Goal: Task Accomplishment & Management: Use online tool/utility

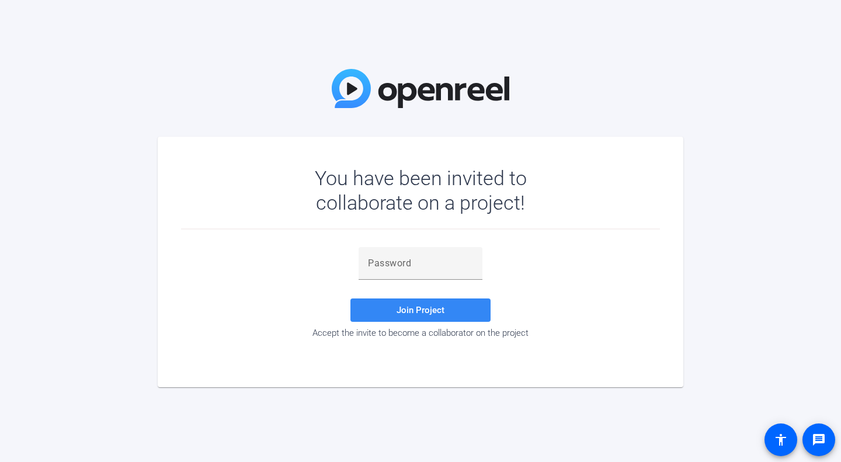
click at [433, 313] on span "Join Project" at bounding box center [421, 310] width 48 height 11
click at [430, 311] on span "Join Project" at bounding box center [421, 310] width 48 height 11
click at [417, 261] on input "text" at bounding box center [420, 263] width 105 height 14
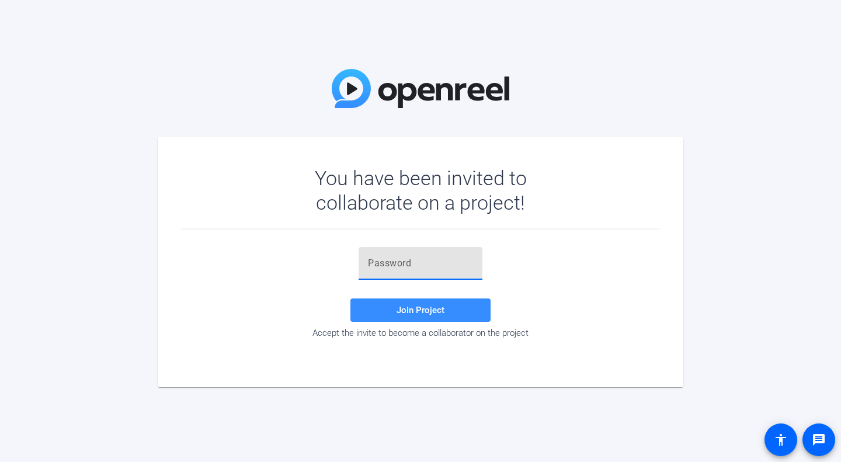
paste input "cYVtLO"
type input "cYVtLO"
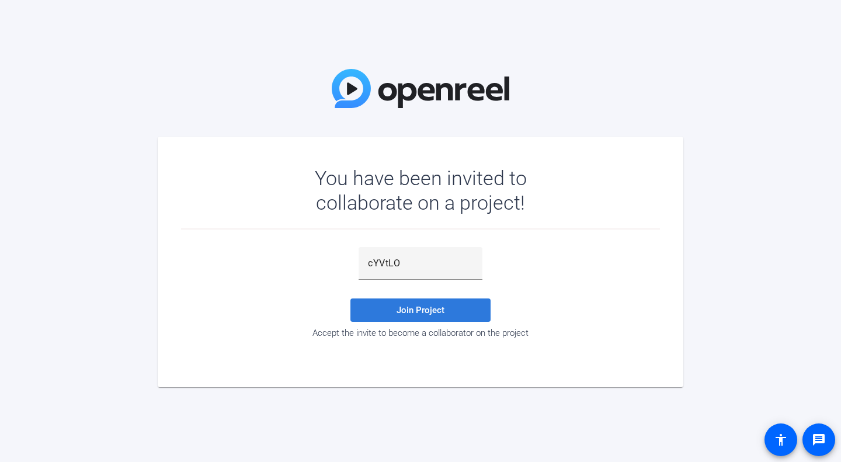
click at [431, 313] on span "Join Project" at bounding box center [421, 310] width 48 height 11
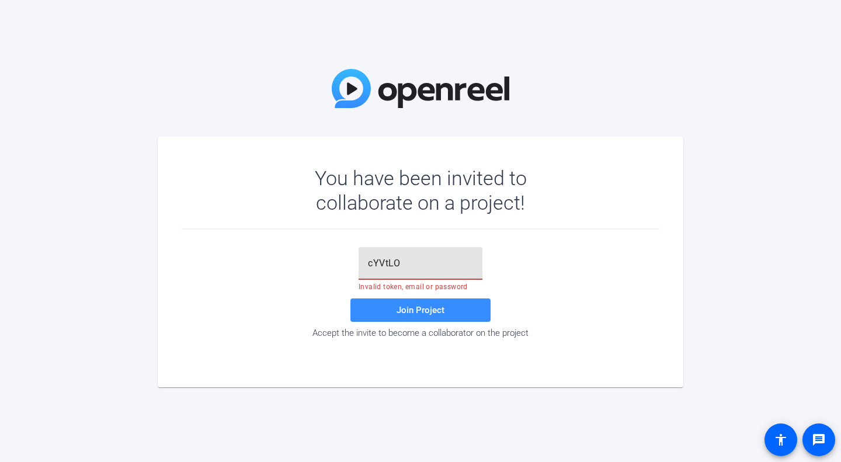
drag, startPoint x: 411, startPoint y: 264, endPoint x: 308, endPoint y: 254, distance: 103.3
click at [308, 254] on div "cYVtLO Invalid token, email or password Join Project Accept the invite to becom…" at bounding box center [420, 292] width 479 height 91
click at [410, 304] on span at bounding box center [421, 310] width 140 height 28
drag, startPoint x: 417, startPoint y: 266, endPoint x: 366, endPoint y: 261, distance: 51.6
click at [366, 261] on div "cYVtLO" at bounding box center [421, 263] width 124 height 33
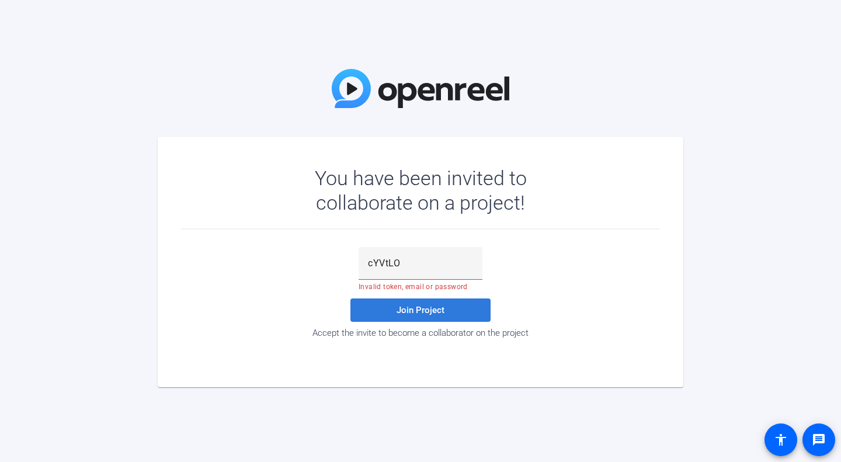
click at [394, 307] on span at bounding box center [421, 310] width 140 height 28
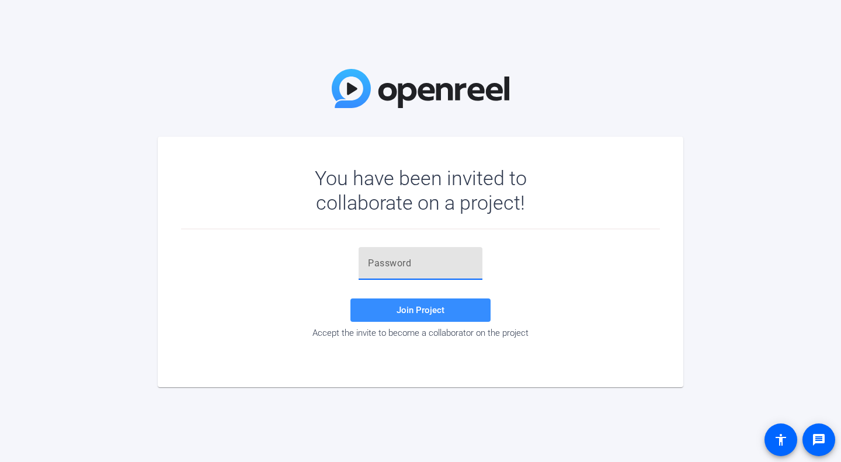
click at [427, 268] on input "text" at bounding box center [420, 263] width 105 height 14
drag, startPoint x: 424, startPoint y: 250, endPoint x: 245, endPoint y: 273, distance: 179.7
click at [241, 274] on div "Join Project Accept the invite to become a collaborator on the project" at bounding box center [420, 292] width 479 height 91
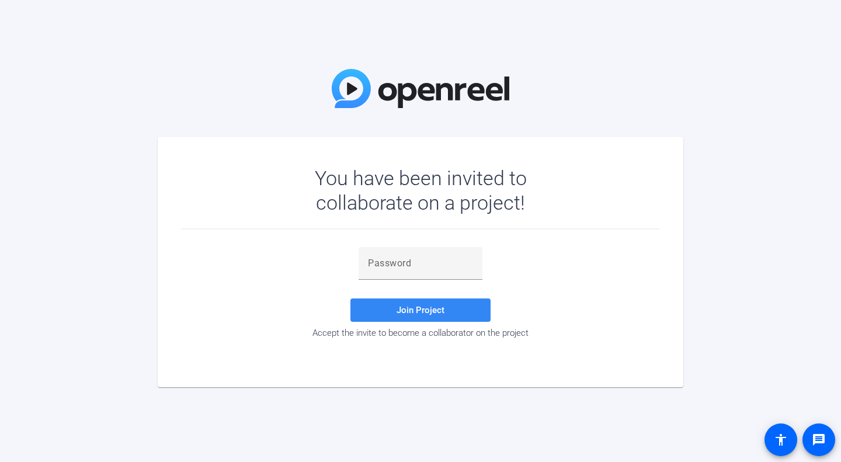
click at [426, 313] on span "Join Project" at bounding box center [421, 310] width 48 height 11
click at [427, 314] on span "Join Project" at bounding box center [421, 310] width 48 height 11
click at [428, 310] on span "Join Project" at bounding box center [421, 310] width 48 height 11
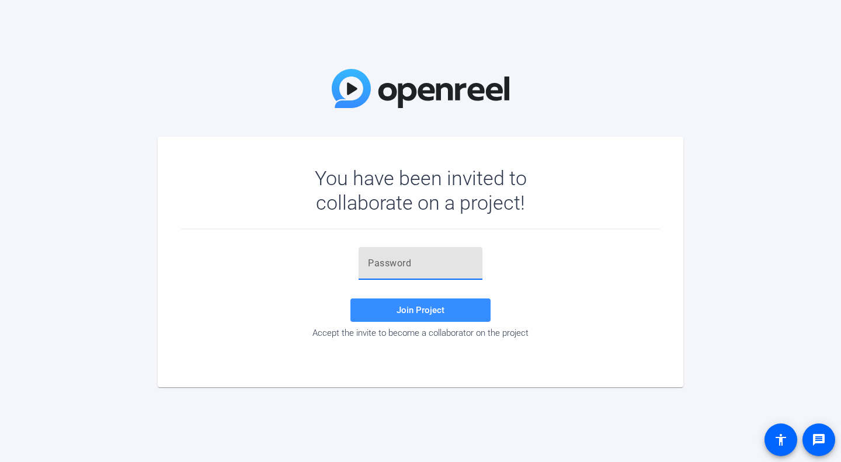
click at [413, 264] on input "text" at bounding box center [420, 263] width 105 height 14
paste input "cYVtLO"
type input "cYVtLO"
click at [394, 304] on span at bounding box center [421, 310] width 140 height 28
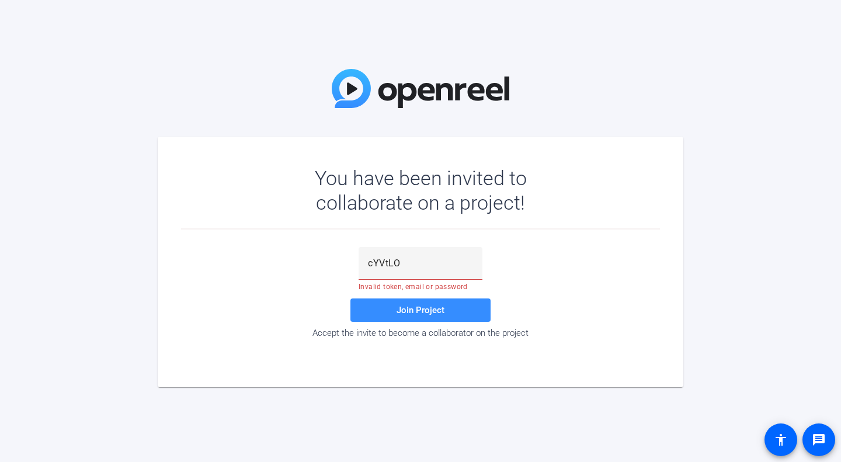
click at [514, 296] on div "cYVtLO Invalid token, email or password Join Project Accept the invite to becom…" at bounding box center [420, 292] width 479 height 91
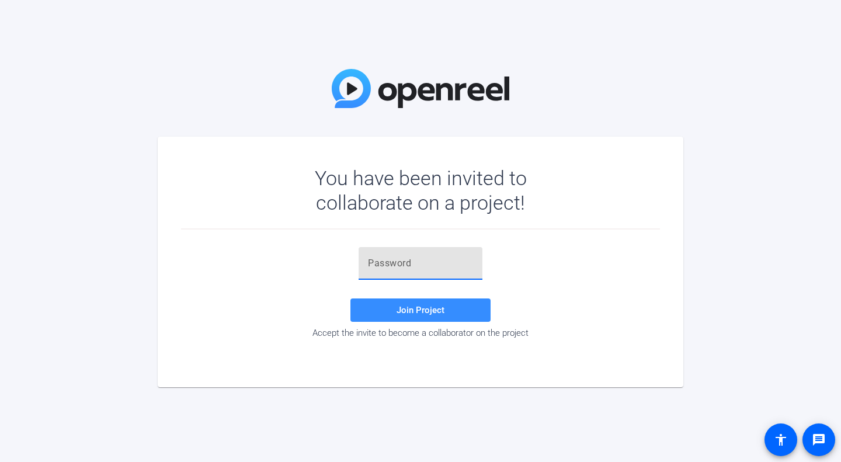
click at [422, 263] on input "text" at bounding box center [420, 263] width 105 height 14
paste input "cYVtLO"
type input "cYVtLO"
click at [418, 310] on span "Join Project" at bounding box center [421, 310] width 48 height 11
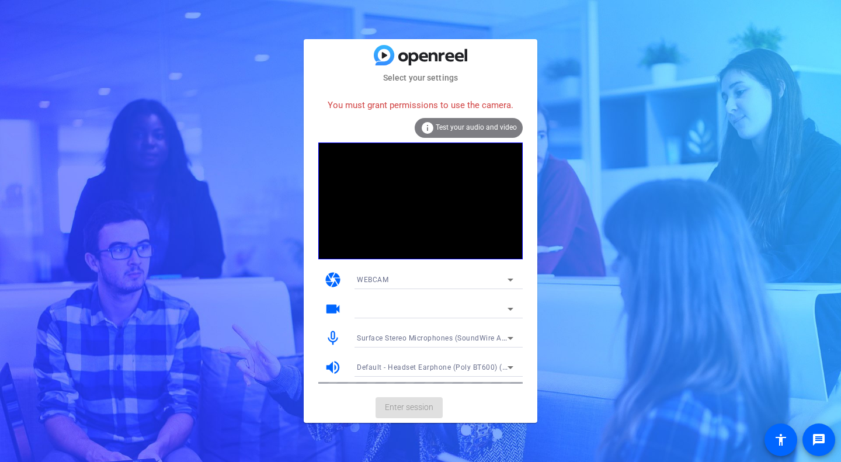
click at [470, 127] on span "Test your audio and video" at bounding box center [476, 127] width 81 height 8
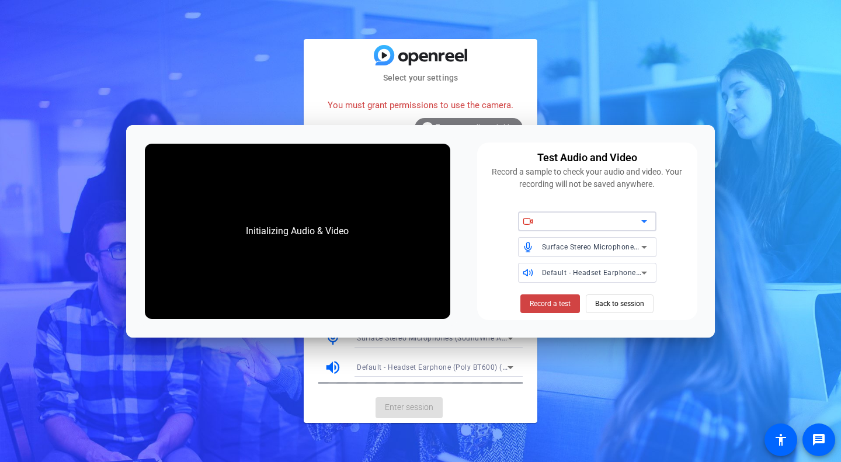
click at [344, 226] on div "Initializing Audio & Video" at bounding box center [297, 231] width 126 height 37
click at [753, 137] on div "Select your settings You must grant permissions to use the camera. info Test yo…" at bounding box center [420, 231] width 841 height 462
click at [511, 72] on mat-card-subtitle "Select your settings" at bounding box center [421, 77] width 234 height 13
click at [611, 305] on span "Back to session" at bounding box center [619, 304] width 49 height 22
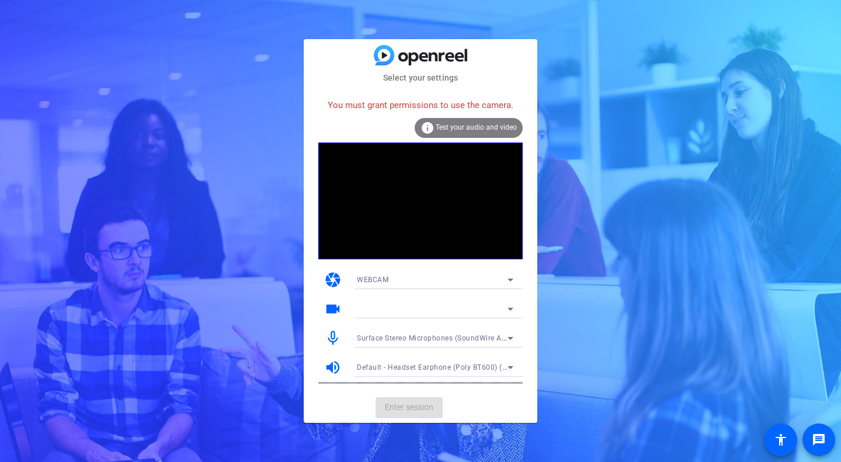
click at [497, 126] on span "Test your audio and video" at bounding box center [476, 127] width 81 height 8
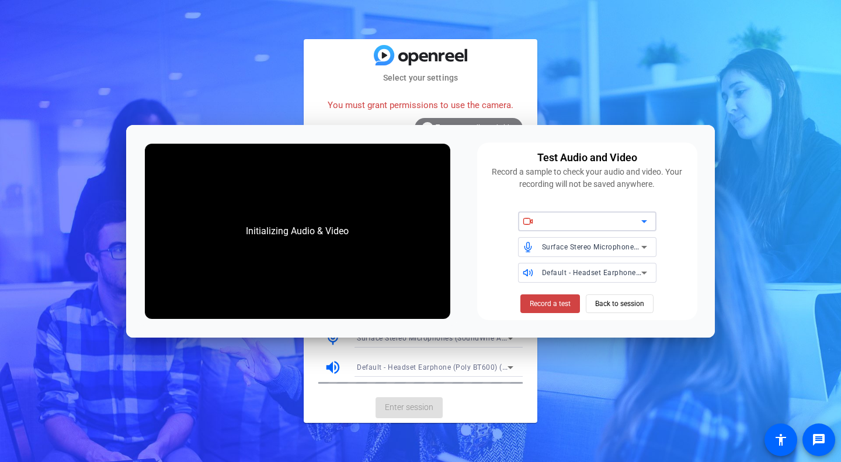
click at [618, 214] on div at bounding box center [591, 221] width 99 height 14
click at [622, 225] on div at bounding box center [591, 221] width 99 height 14
click at [642, 217] on icon at bounding box center [644, 221] width 14 height 14
click at [644, 220] on icon at bounding box center [645, 221] width 6 height 3
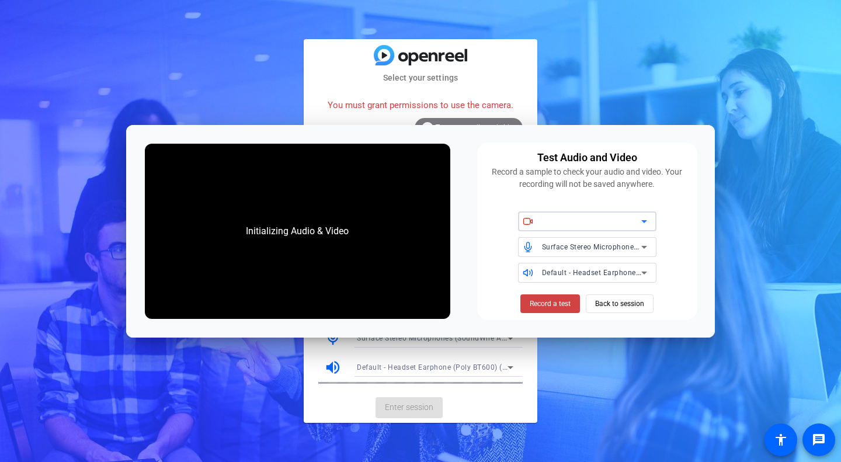
drag, startPoint x: 644, startPoint y: 220, endPoint x: 644, endPoint y: 245, distance: 24.5
click at [644, 221] on icon at bounding box center [645, 221] width 6 height 3
click at [228, 69] on div "Select your settings You must grant permissions to use the camera. info Test yo…" at bounding box center [420, 231] width 841 height 462
click at [550, 65] on div "Select your settings You must grant permissions to use the camera. info Test yo…" at bounding box center [420, 231] width 841 height 462
drag, startPoint x: 231, startPoint y: 235, endPoint x: 241, endPoint y: 240, distance: 10.7
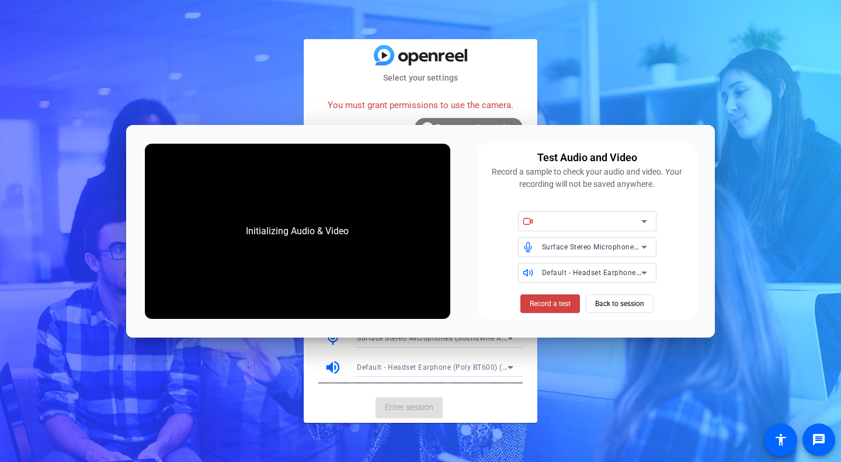
click at [231, 236] on div "Initializing Audio & Video" at bounding box center [298, 231] width 306 height 175
click at [665, 61] on div "Select your settings You must grant permissions to use the camera. info Test yo…" at bounding box center [420, 231] width 841 height 462
click at [622, 296] on span "Back to session" at bounding box center [619, 304] width 49 height 22
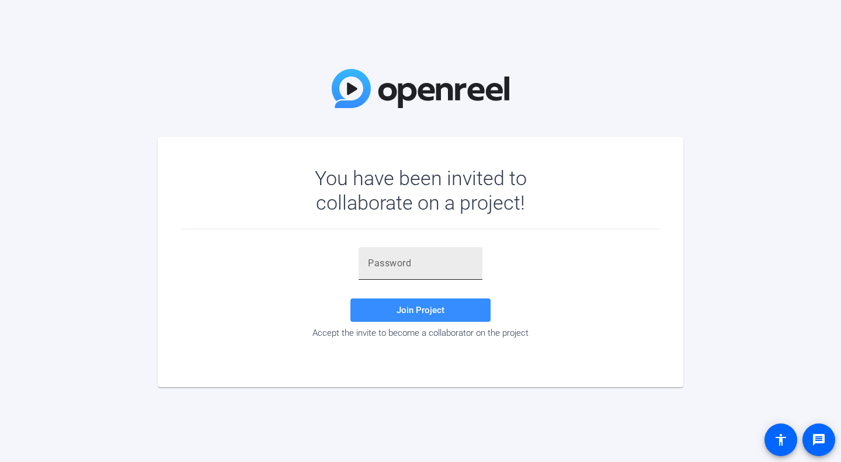
click at [403, 256] on div at bounding box center [420, 263] width 105 height 33
paste input "cYVtLO"
type input "cYVtLO"
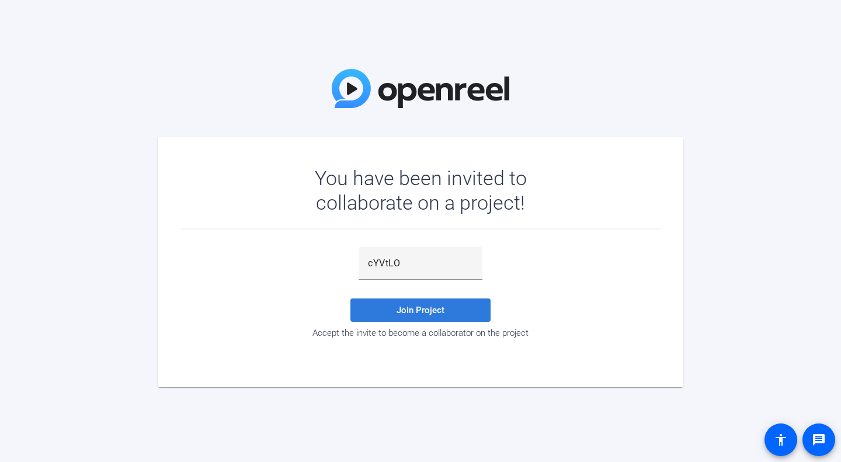
click at [432, 307] on span "Join Project" at bounding box center [421, 310] width 48 height 11
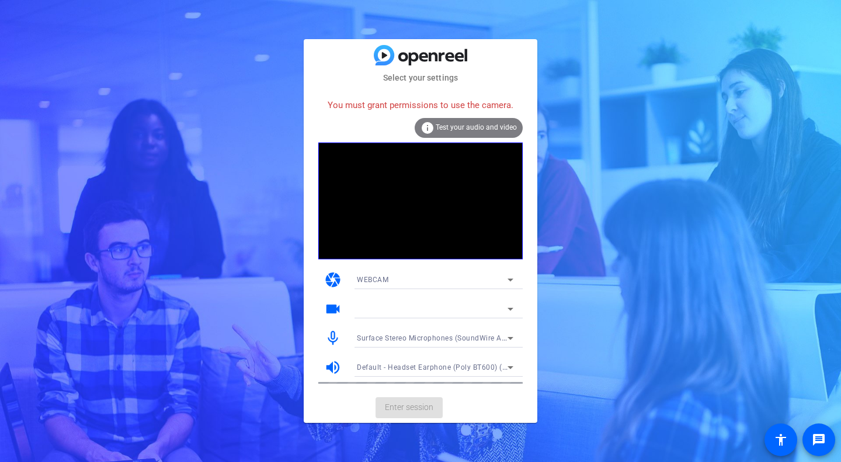
click at [474, 128] on span "Test your audio and video" at bounding box center [476, 127] width 81 height 8
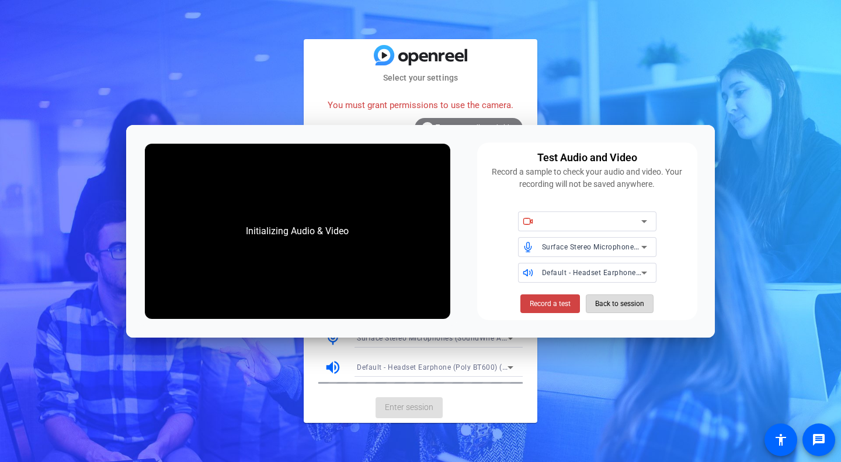
click at [635, 301] on span "Back to session" at bounding box center [619, 304] width 49 height 22
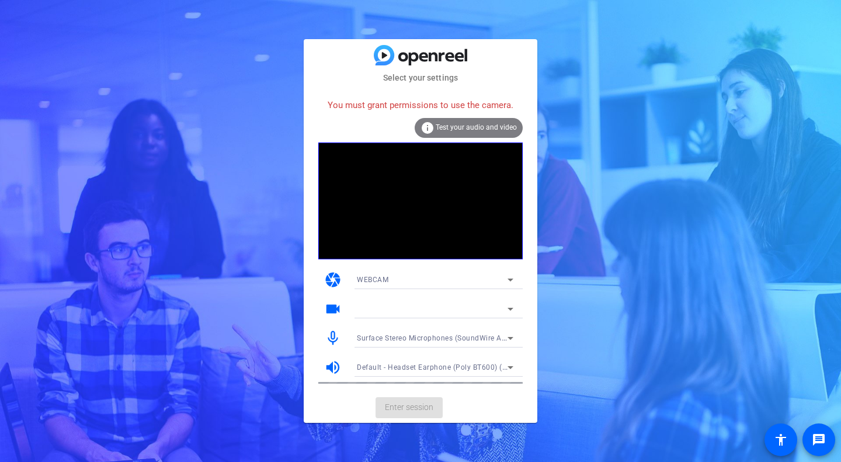
click at [431, 104] on div "You must grant permissions to use the camera." at bounding box center [420, 105] width 204 height 25
click at [370, 310] on div at bounding box center [432, 309] width 151 height 14
click at [509, 308] on icon at bounding box center [511, 309] width 14 height 14
click at [509, 308] on icon at bounding box center [511, 309] width 6 height 3
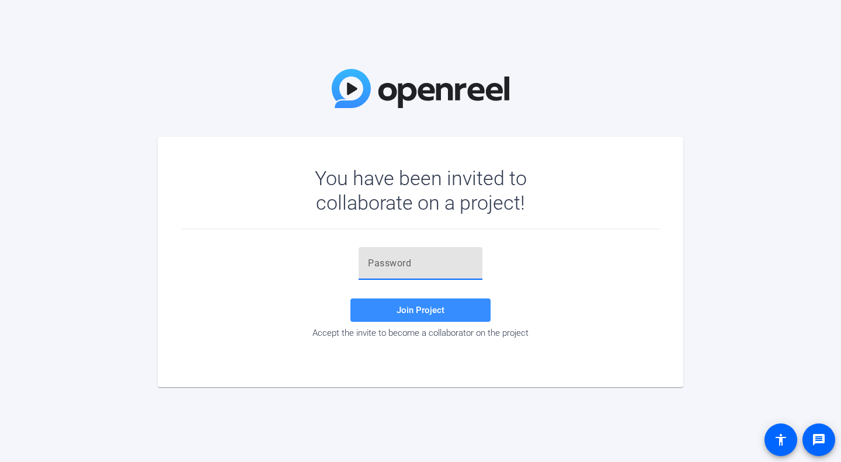
paste input "cYVtLO"
type input "cYVtLO"
click at [449, 315] on span at bounding box center [421, 310] width 140 height 28
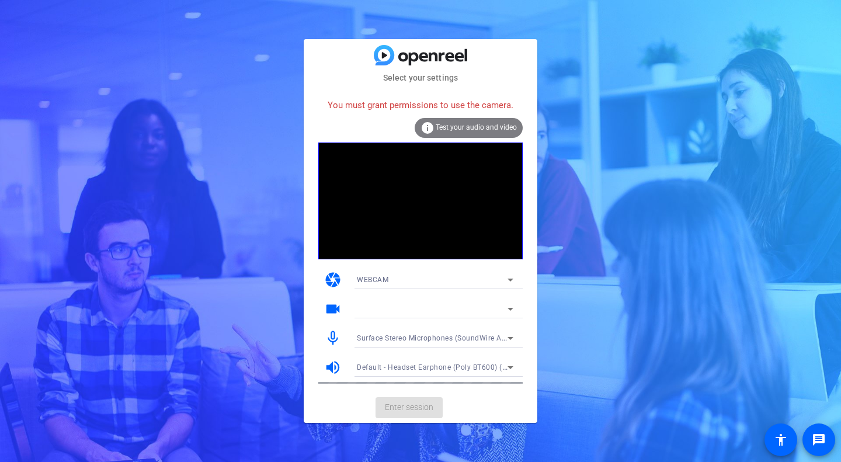
click at [425, 106] on div "You must grant permissions to use the camera." at bounding box center [420, 105] width 204 height 25
drag, startPoint x: 427, startPoint y: 103, endPoint x: 680, endPoint y: 240, distance: 287.8
click at [692, 240] on div "Select your settings You must grant permissions to use the camera. info Test yo…" at bounding box center [420, 231] width 841 height 462
click at [459, 121] on div "info Test your audio and video" at bounding box center [469, 128] width 108 height 20
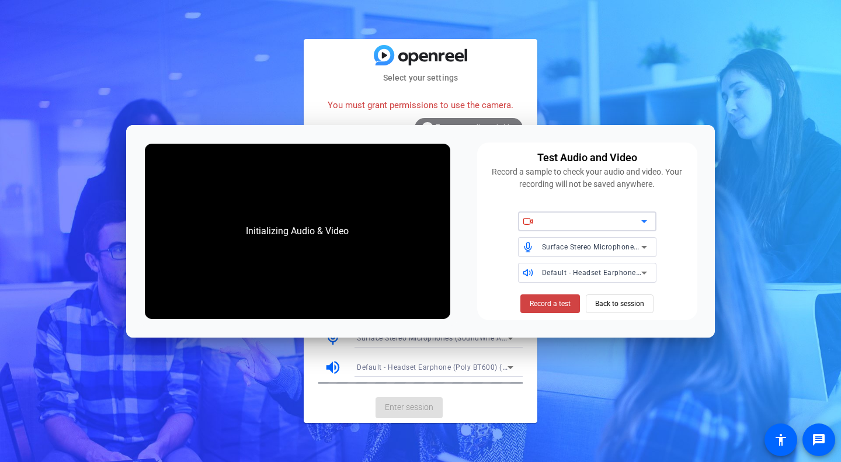
click at [548, 220] on div at bounding box center [591, 221] width 99 height 14
click at [526, 221] on icon at bounding box center [528, 221] width 11 height 11
drag, startPoint x: 528, startPoint y: 221, endPoint x: 726, endPoint y: 264, distance: 202.7
click at [726, 264] on div "Select your settings You must grant permissions to use the camera. info Test yo…" at bounding box center [420, 231] width 841 height 462
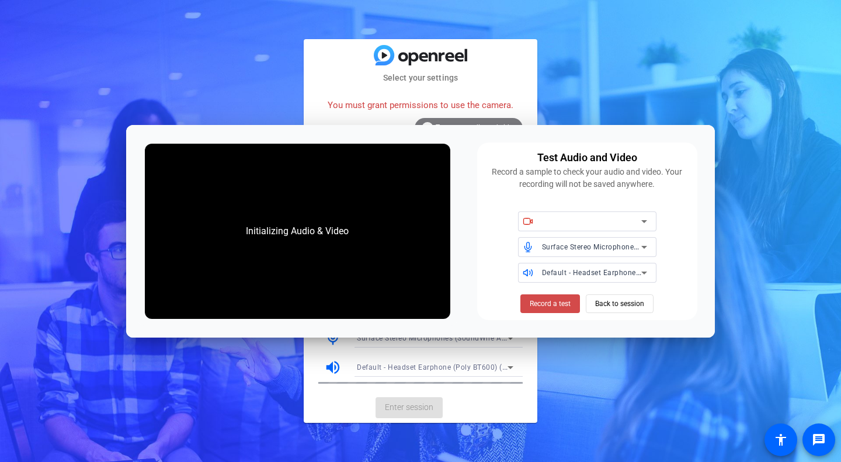
click at [570, 305] on span "Record a test" at bounding box center [550, 304] width 41 height 11
click at [569, 306] on span "Record a test" at bounding box center [550, 304] width 41 height 11
click at [248, 227] on div "Initializing Audio & Video" at bounding box center [297, 231] width 126 height 37
click at [345, 238] on div "Initializing Audio & Video" at bounding box center [297, 231] width 126 height 37
click at [746, 235] on div "Select your settings You must grant permissions to use the camera. info Test yo…" at bounding box center [420, 231] width 841 height 462
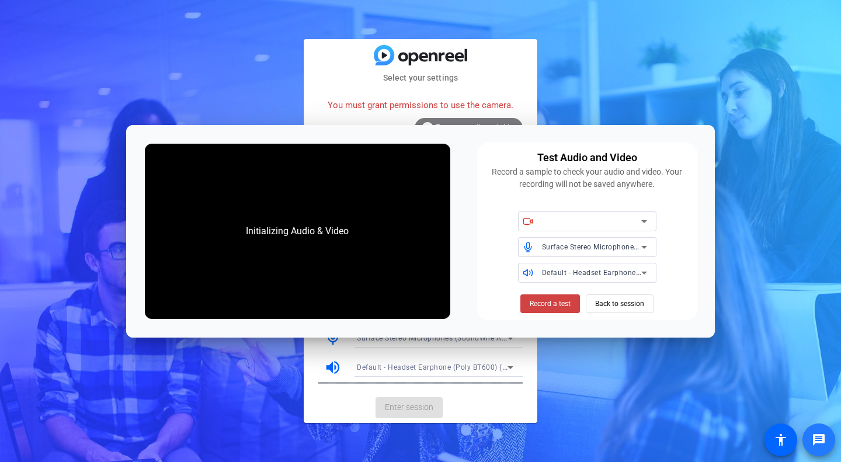
click at [821, 436] on mat-icon "message" at bounding box center [819, 440] width 14 height 14
click at [611, 80] on div "Select your settings You must grant permissions to use the camera. info Test yo…" at bounding box center [420, 231] width 841 height 462
click at [557, 305] on span "Record a test" at bounding box center [550, 304] width 41 height 11
click at [646, 221] on icon at bounding box center [645, 221] width 6 height 3
click at [645, 219] on icon at bounding box center [644, 221] width 14 height 14
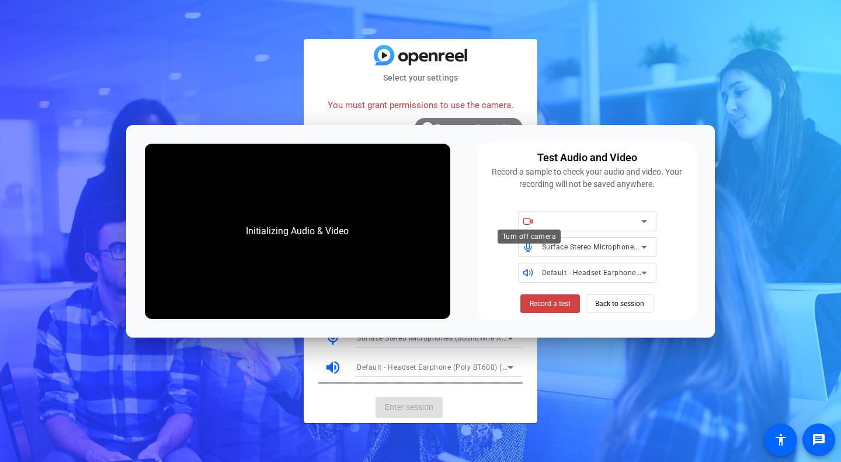
click at [524, 221] on icon at bounding box center [527, 221] width 6 height 6
click at [532, 233] on div "Surface Stereo Microphones (SoundWire Audio) Default - Headset Earphone (Poly B…" at bounding box center [587, 247] width 206 height 71
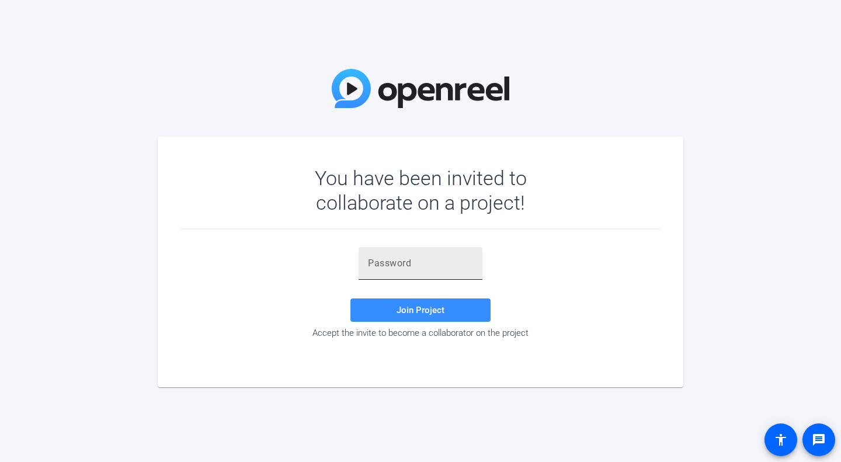
click at [391, 261] on input "text" at bounding box center [420, 263] width 105 height 14
paste input "cYVtLO"
type input "cYVtLO"
click at [440, 308] on span "Join Project" at bounding box center [421, 310] width 48 height 11
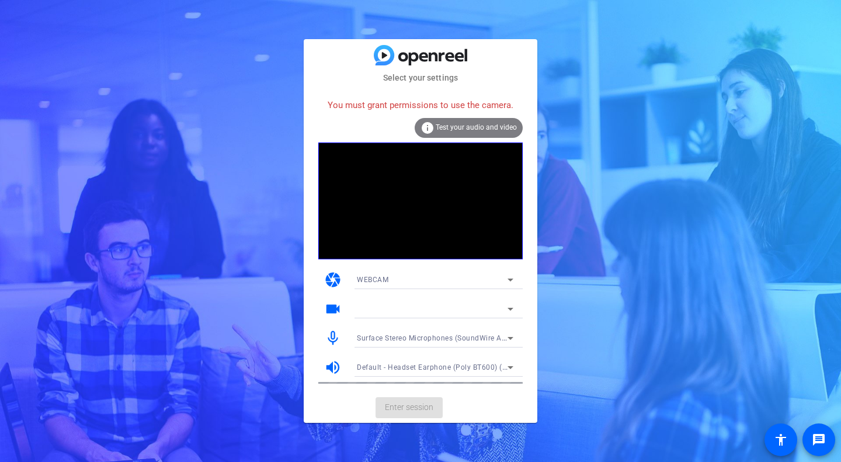
click at [369, 284] on span "WEBCAM" at bounding box center [373, 280] width 32 height 8
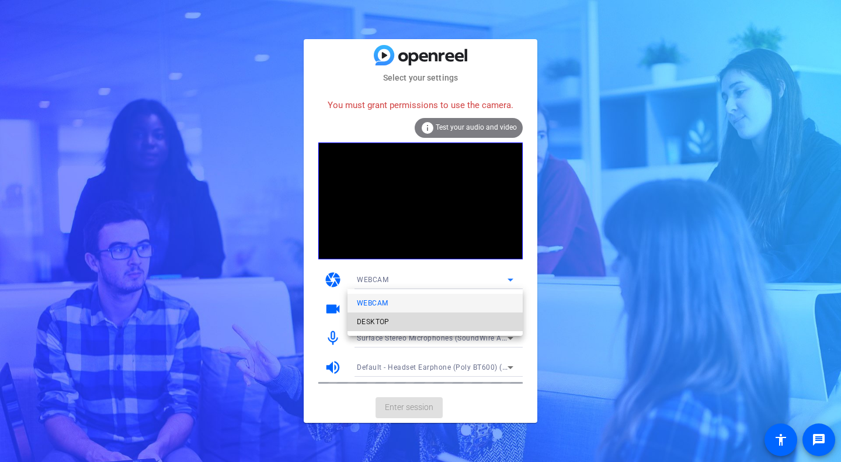
click at [380, 321] on span "DESKTOP" at bounding box center [373, 322] width 33 height 14
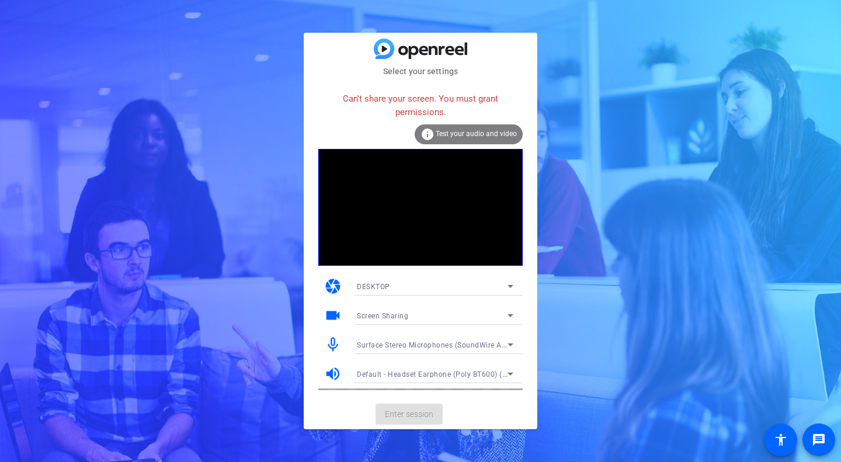
click at [443, 136] on span "Test your audio and video" at bounding box center [476, 134] width 81 height 8
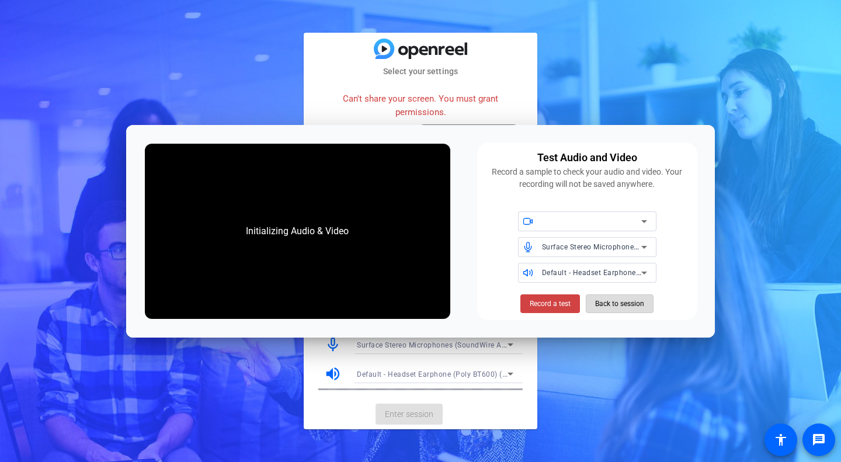
click at [606, 301] on span "Back to session" at bounding box center [619, 304] width 49 height 22
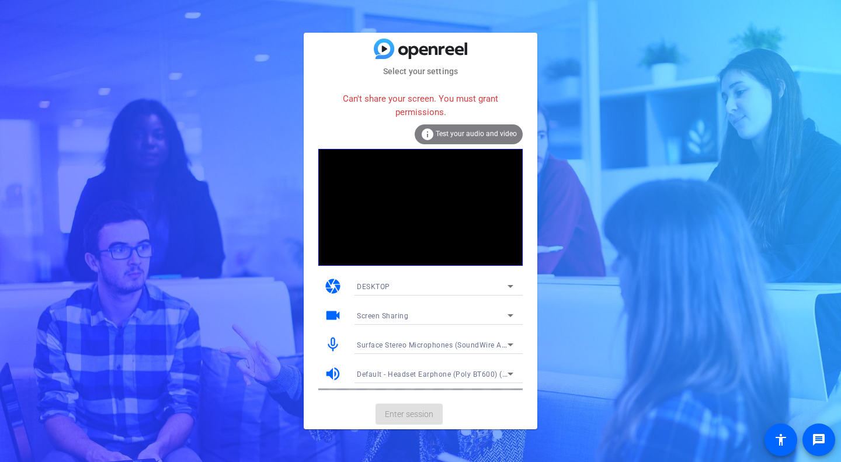
click at [453, 372] on span "Default - Headset Earphone (Poly BT600) (047f:02ee)" at bounding box center [448, 373] width 182 height 9
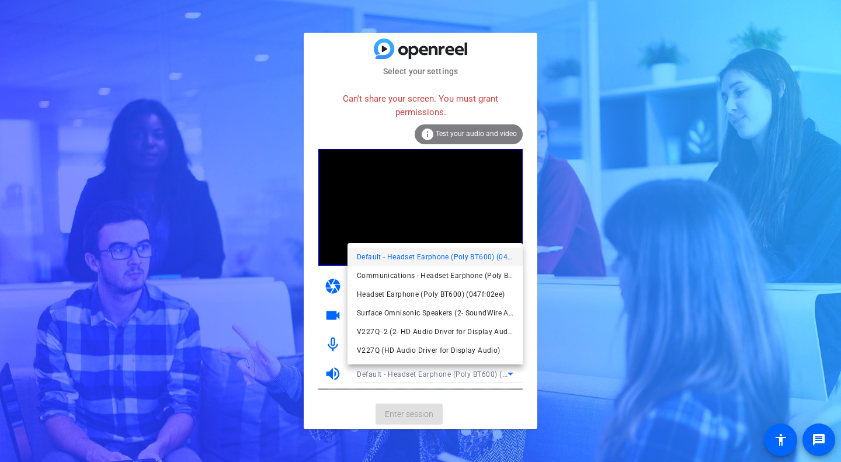
click at [565, 316] on div at bounding box center [420, 231] width 841 height 462
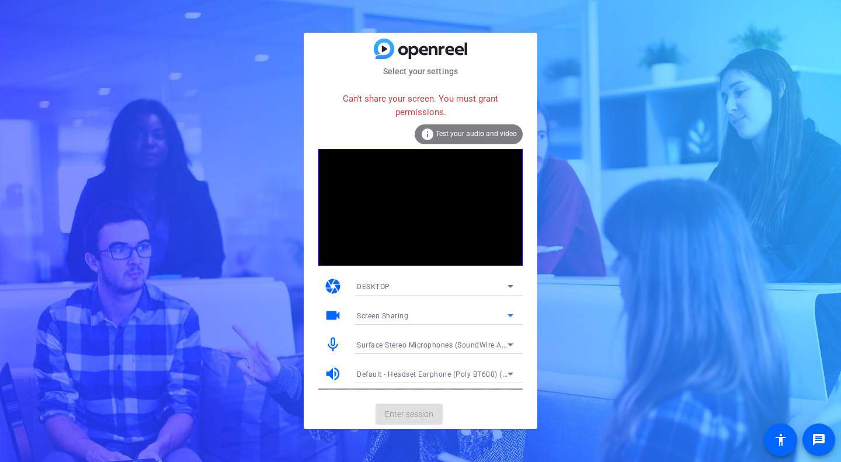
click at [457, 310] on div "Screen Sharing" at bounding box center [432, 315] width 151 height 15
click at [576, 295] on div at bounding box center [420, 231] width 841 height 462
click at [483, 287] on div "DESKTOP" at bounding box center [432, 286] width 151 height 15
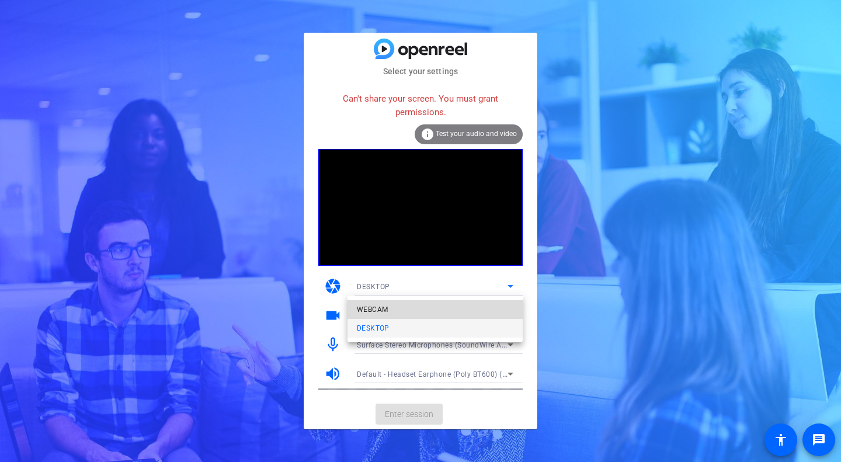
click at [383, 312] on span "WEBCAM" at bounding box center [372, 310] width 31 height 14
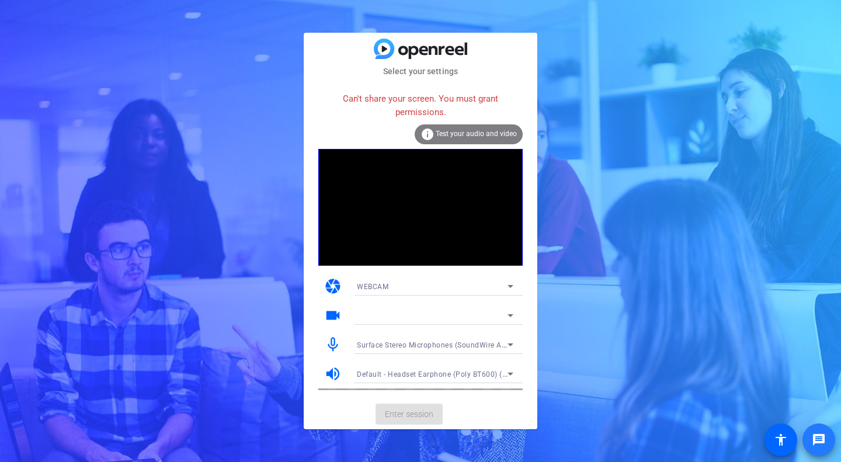
click at [826, 439] on span at bounding box center [819, 440] width 28 height 28
click at [602, 144] on div "Select your settings Can't share your screen. You must grant permissions. info …" at bounding box center [420, 231] width 841 height 462
click at [699, 386] on div "Select your settings Can't share your screen. You must grant permissions. info …" at bounding box center [420, 231] width 841 height 462
click at [819, 441] on mat-icon "message" at bounding box center [819, 440] width 14 height 14
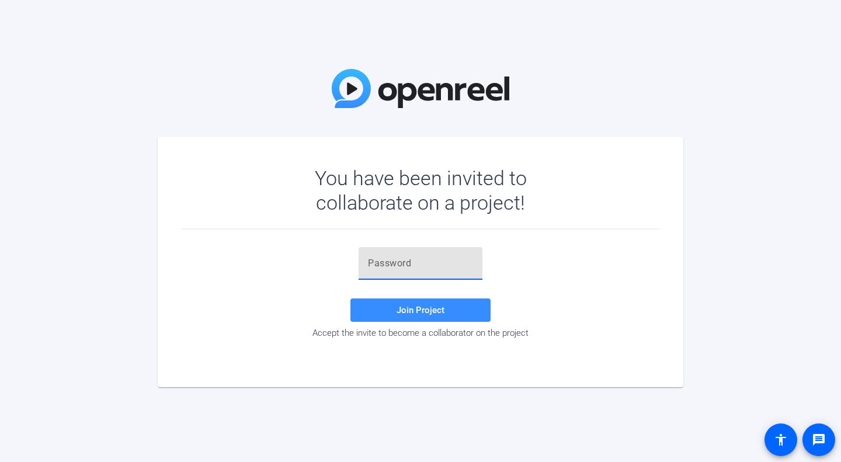
paste input "cYVtLO"
type input "cYVtLO"
click at [430, 306] on span "Join Project" at bounding box center [421, 310] width 48 height 11
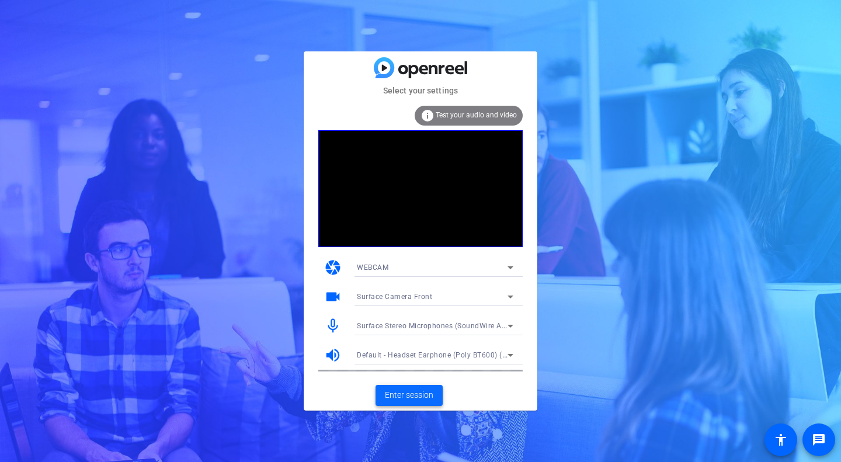
click at [404, 393] on span "Enter session" at bounding box center [409, 395] width 48 height 12
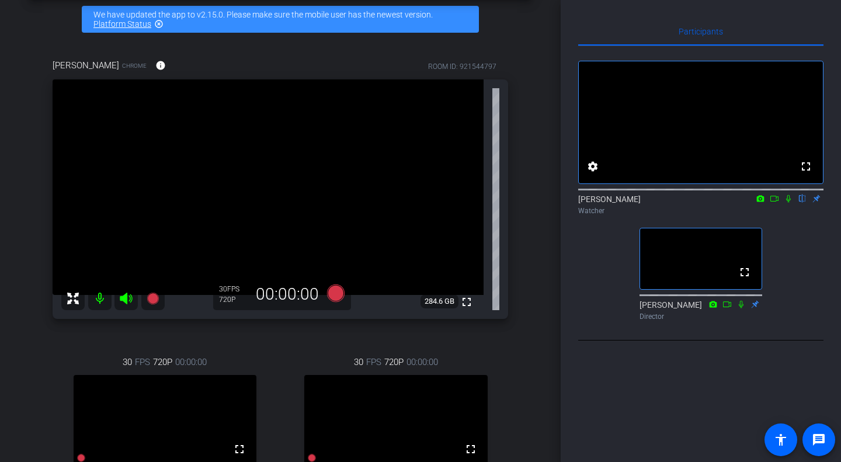
scroll to position [117, 0]
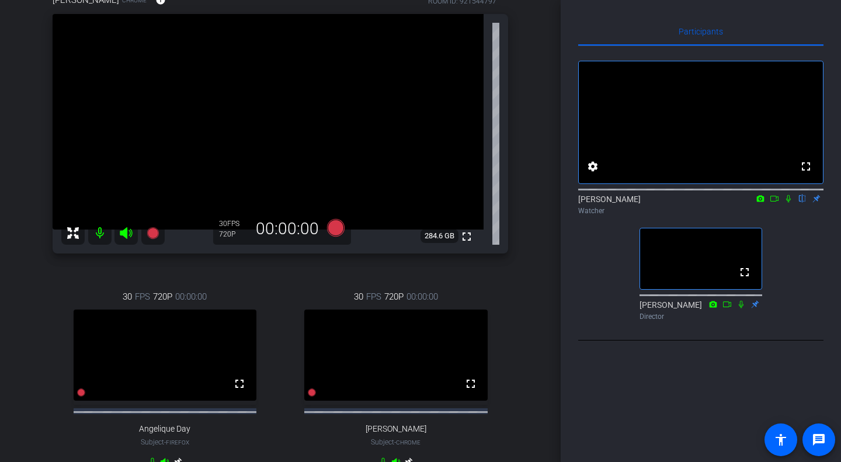
click at [775, 203] on icon at bounding box center [774, 199] width 9 height 8
click at [800, 203] on icon at bounding box center [802, 199] width 9 height 8
click at [741, 308] on icon at bounding box center [741, 304] width 9 height 8
click at [120, 237] on div at bounding box center [112, 232] width 103 height 23
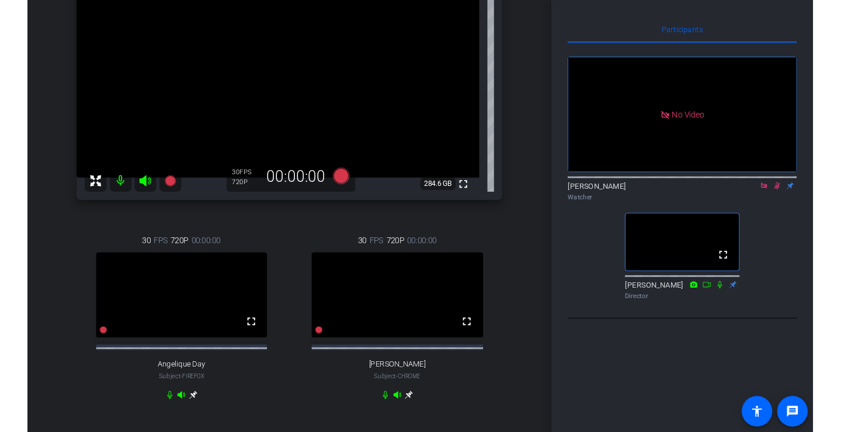
scroll to position [0, 0]
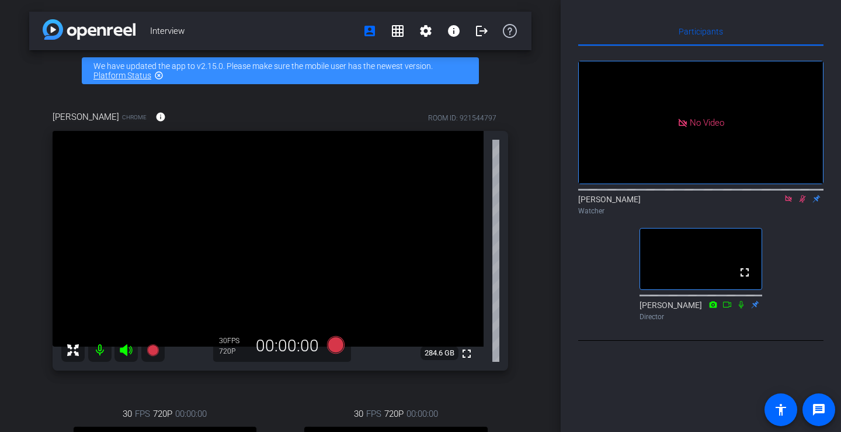
click at [124, 352] on div at bounding box center [112, 349] width 103 height 23
click at [742, 308] on icon at bounding box center [741, 304] width 9 height 8
click at [494, 306] on div "fullscreen 284.6 GB" at bounding box center [281, 251] width 456 height 240
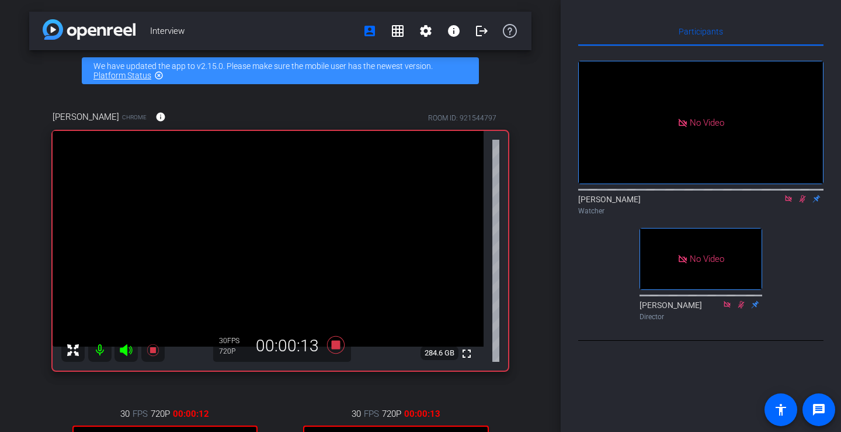
click at [741, 308] on icon at bounding box center [742, 304] width 6 height 8
click at [508, 26] on icon at bounding box center [510, 31] width 14 height 14
click at [100, 350] on div at bounding box center [112, 349] width 103 height 23
click at [99, 349] on div at bounding box center [112, 349] width 103 height 23
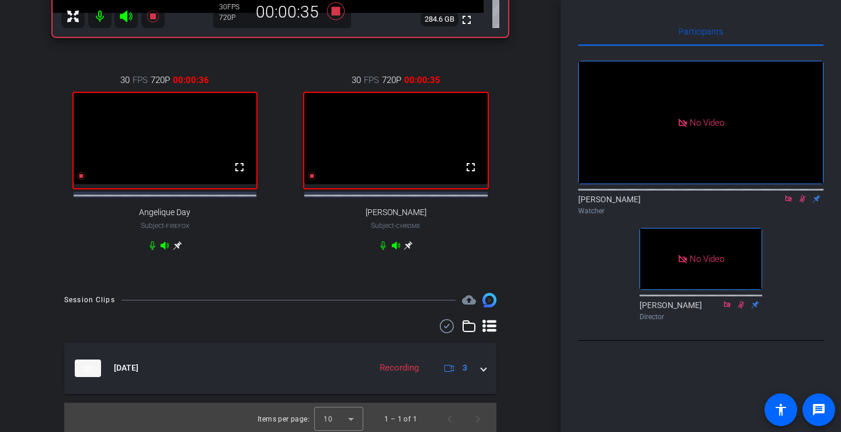
scroll to position [348, 0]
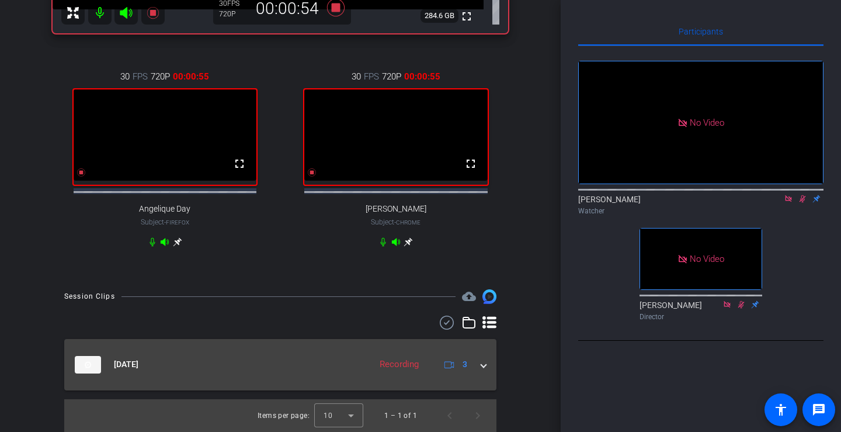
click at [473, 366] on div "[DATE] Recording 3" at bounding box center [278, 365] width 407 height 18
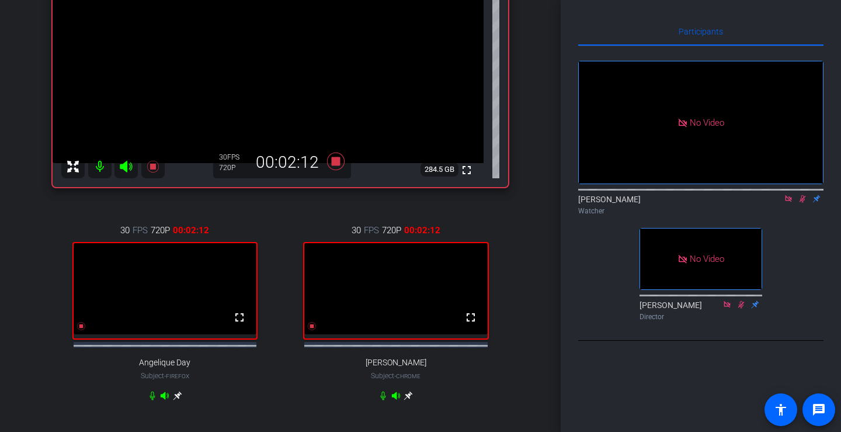
scroll to position [58, 0]
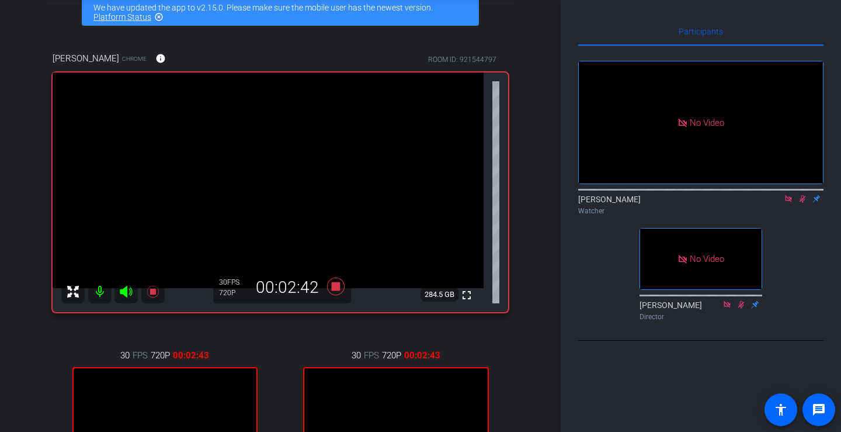
click at [500, 169] on div "fullscreen 284.5 GB" at bounding box center [281, 192] width 456 height 240
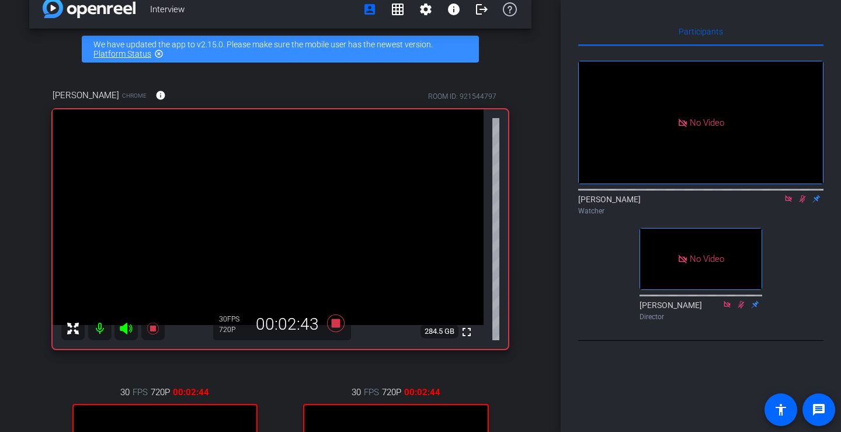
scroll to position [0, 0]
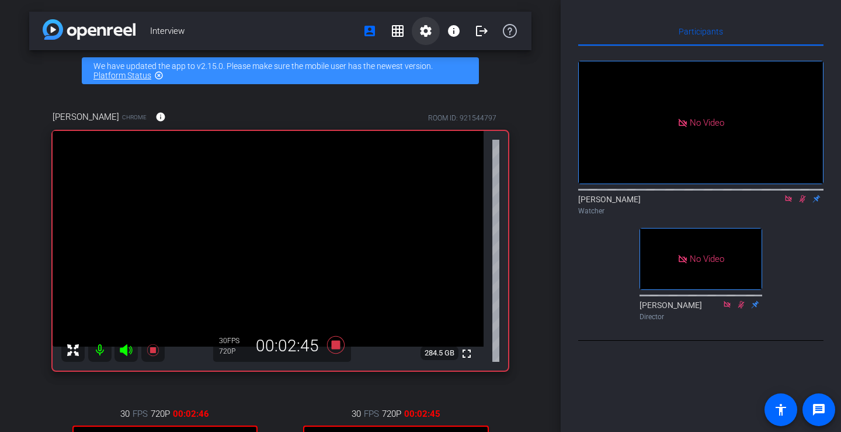
click at [424, 34] on mat-icon "settings" at bounding box center [426, 31] width 14 height 14
click at [362, 31] on div at bounding box center [420, 216] width 841 height 432
click at [503, 31] on icon at bounding box center [510, 31] width 14 height 14
click at [477, 26] on mat-icon "logout" at bounding box center [482, 31] width 14 height 14
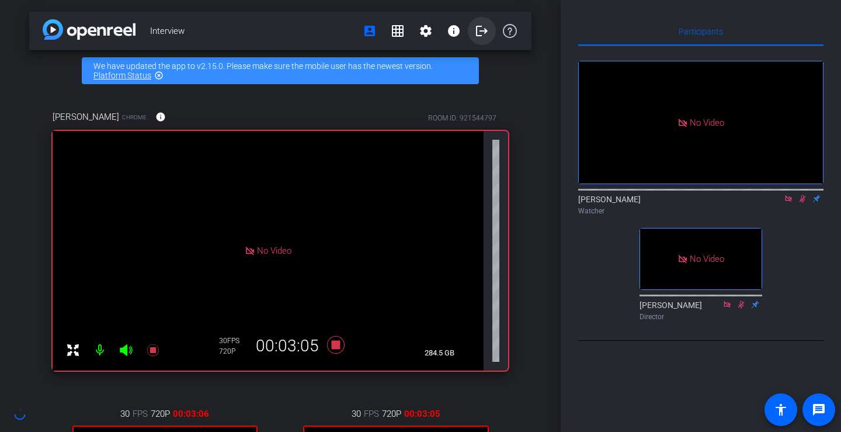
click at [475, 26] on mat-icon "logout" at bounding box center [482, 31] width 14 height 14
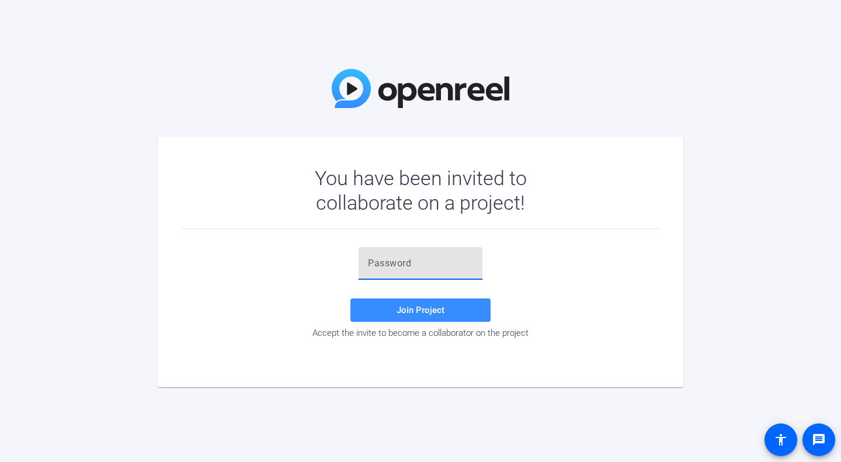
drag, startPoint x: 428, startPoint y: 255, endPoint x: 400, endPoint y: 261, distance: 28.5
paste input "cYVtLO"
type input "cYVtLO"
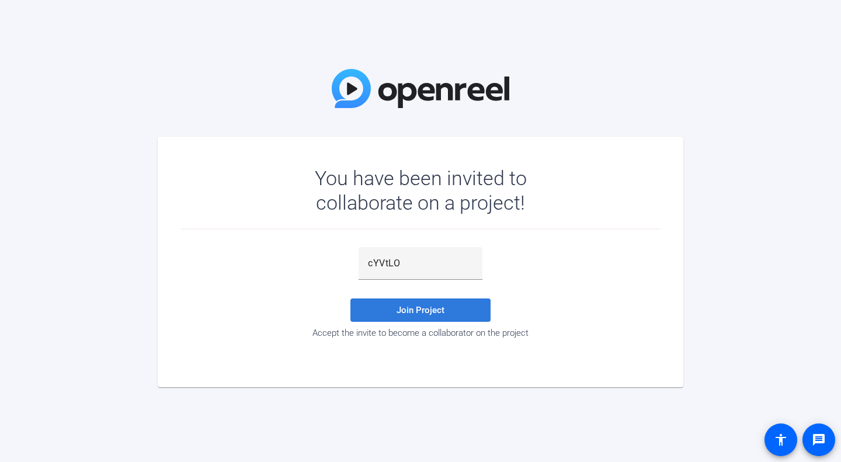
click at [427, 310] on span "Join Project" at bounding box center [421, 310] width 48 height 11
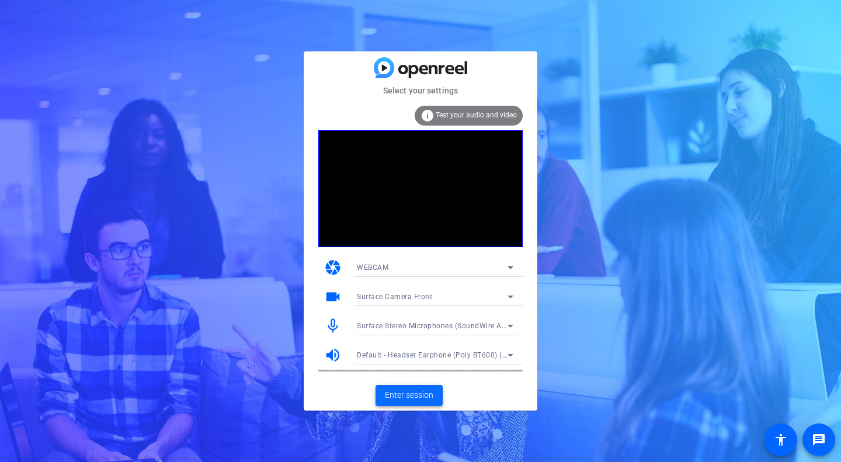
click at [398, 395] on span "Enter session" at bounding box center [409, 395] width 48 height 12
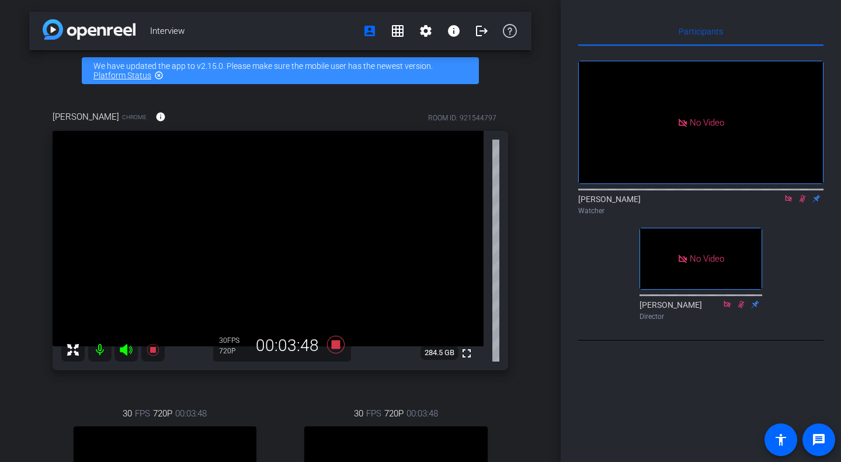
click at [799, 203] on icon at bounding box center [802, 199] width 9 height 8
click at [100, 351] on div at bounding box center [112, 349] width 103 height 23
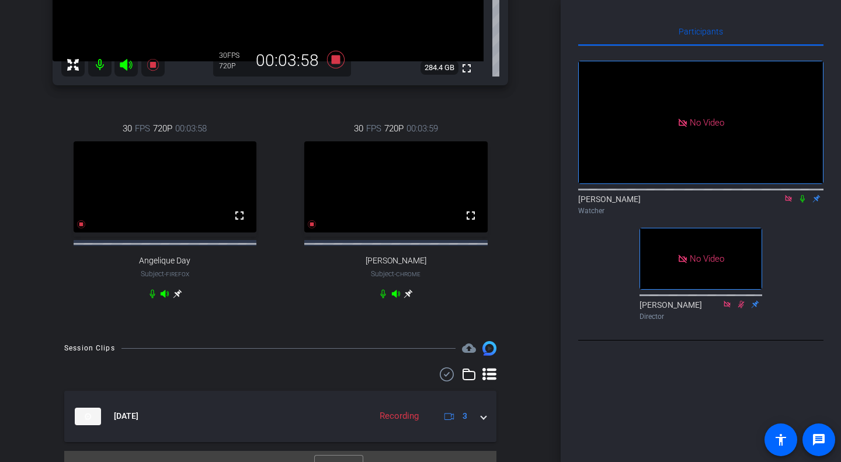
scroll to position [318, 0]
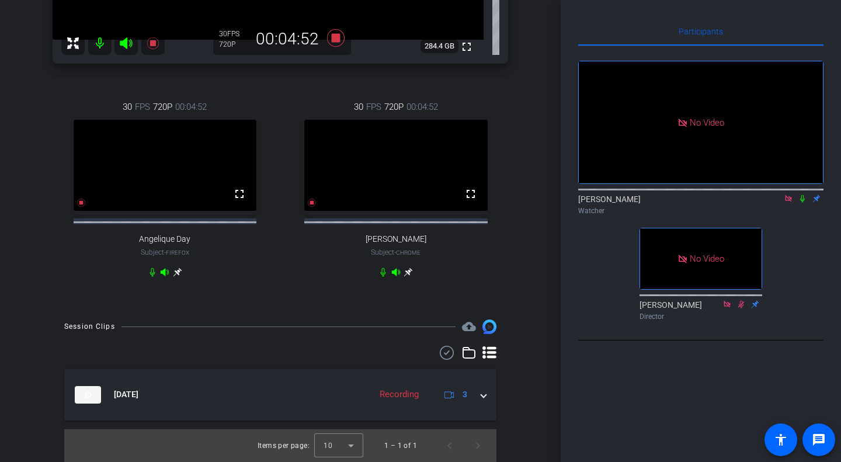
click at [804, 203] on icon at bounding box center [802, 199] width 9 height 8
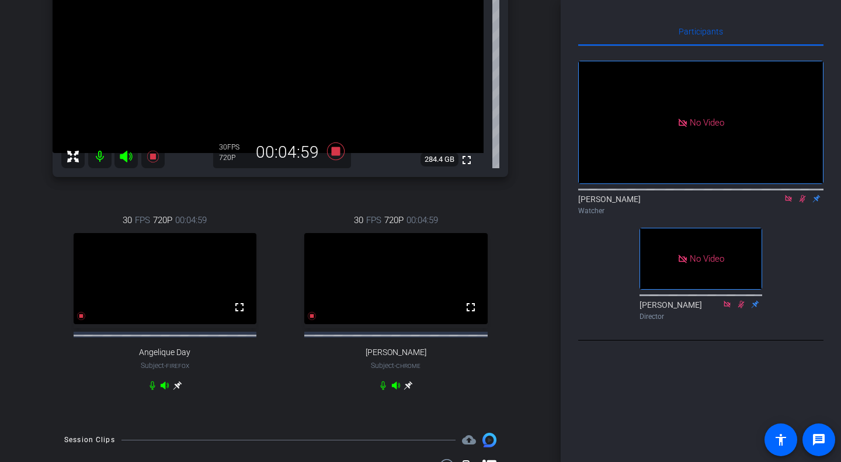
scroll to position [84, 0]
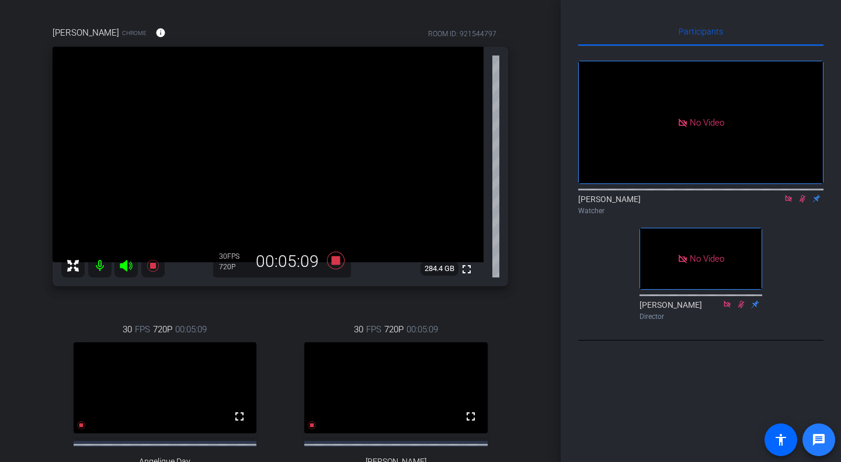
click at [824, 442] on mat-icon "message" at bounding box center [819, 440] width 14 height 14
click at [125, 261] on div at bounding box center [112, 265] width 103 height 23
click at [104, 264] on div at bounding box center [112, 265] width 103 height 23
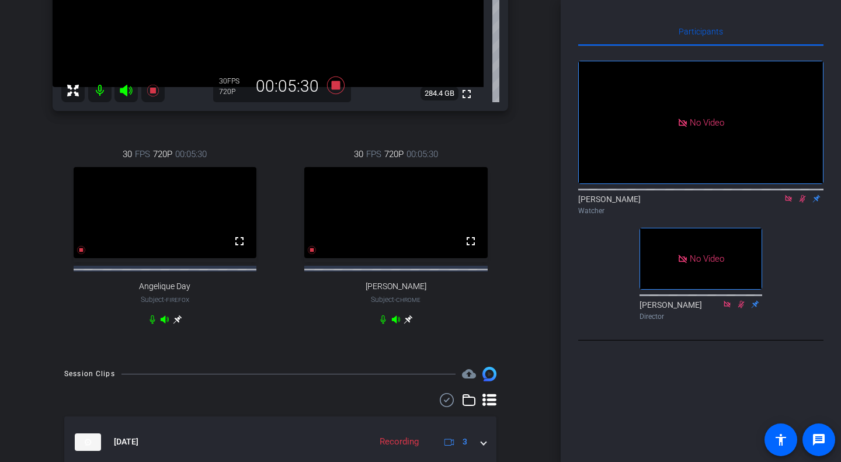
scroll to position [318, 0]
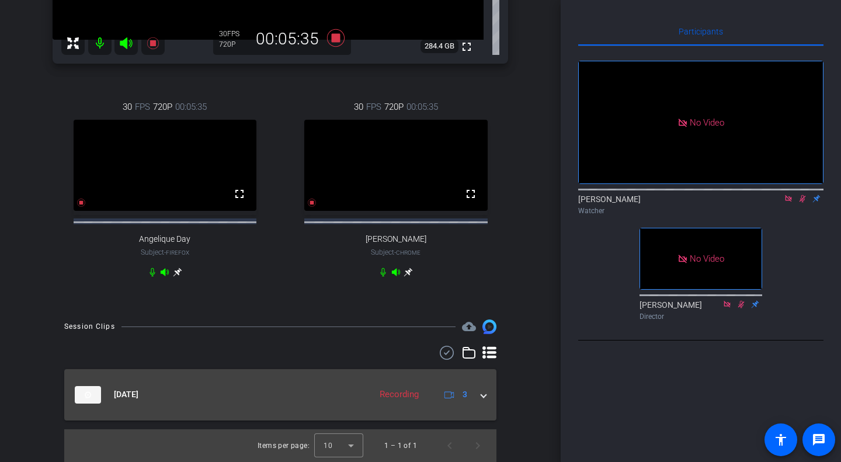
click at [473, 396] on div "[DATE] Recording 3" at bounding box center [278, 395] width 407 height 18
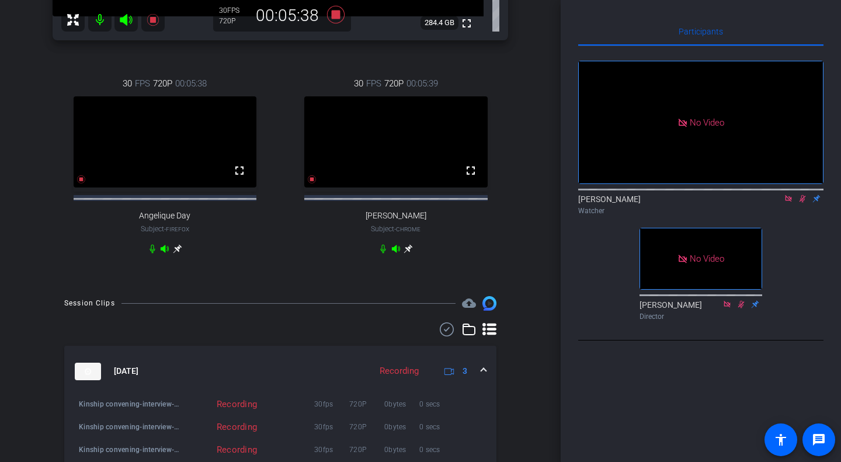
scroll to position [287, 0]
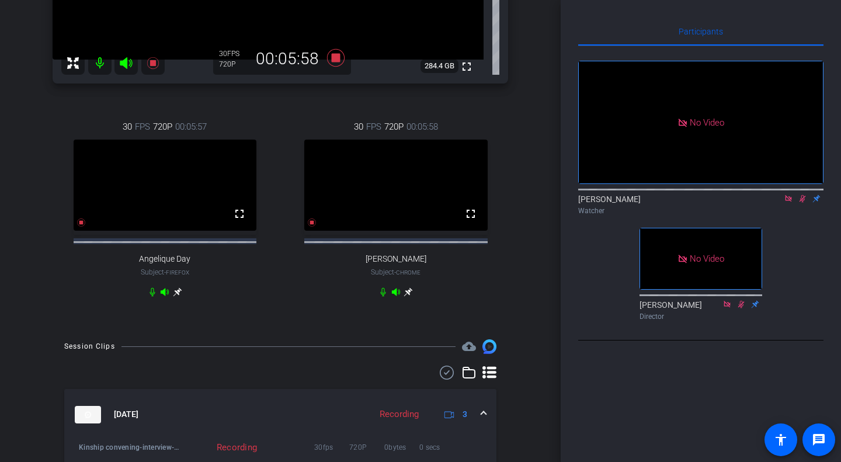
click at [578, 341] on div "Participants No Video [PERSON_NAME] Watcher No Video [PERSON_NAME] Director Sel…" at bounding box center [701, 231] width 280 height 462
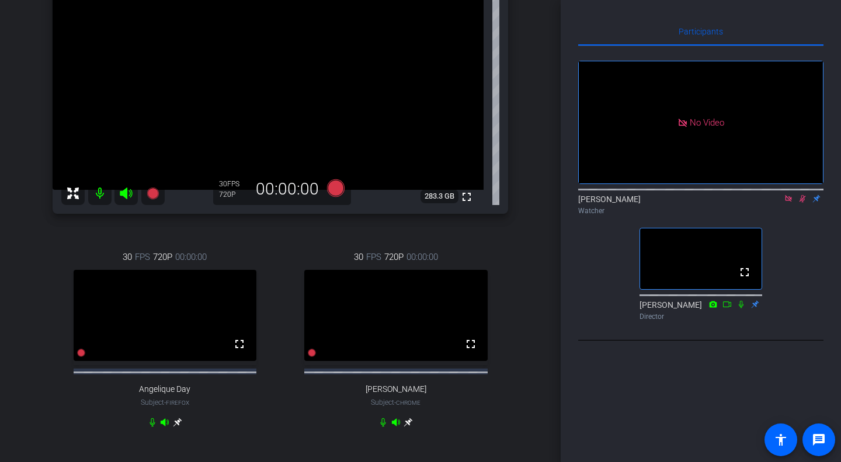
scroll to position [172, 0]
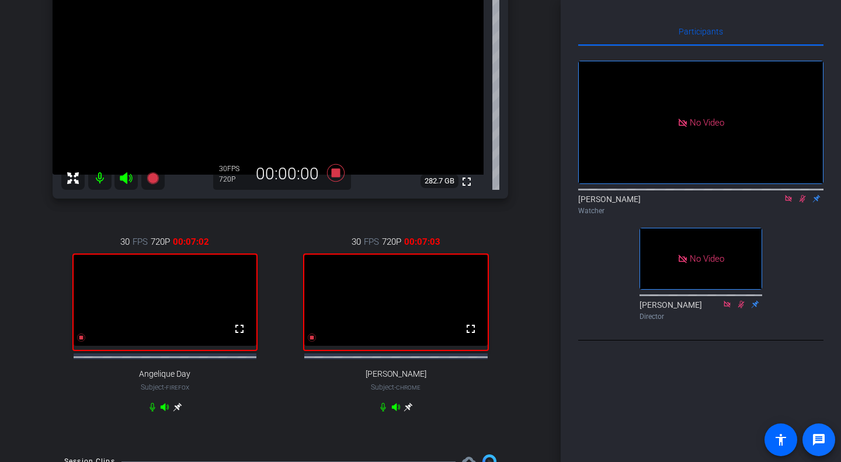
click at [824, 444] on mat-icon "message" at bounding box center [819, 440] width 14 height 14
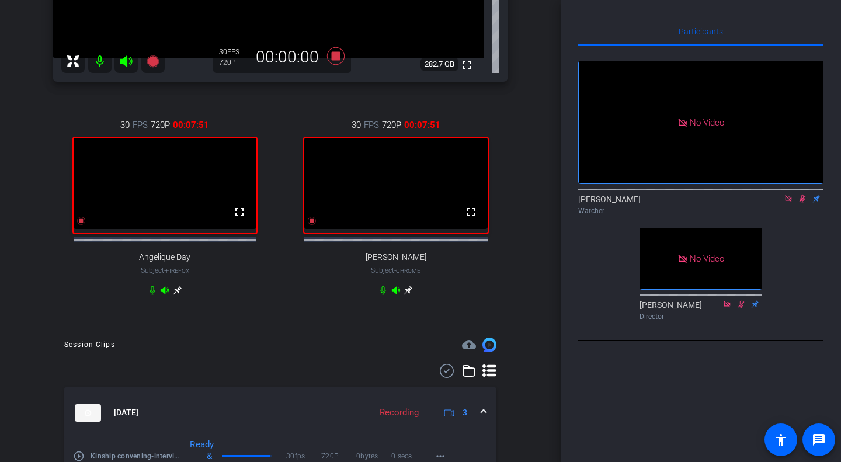
scroll to position [113, 0]
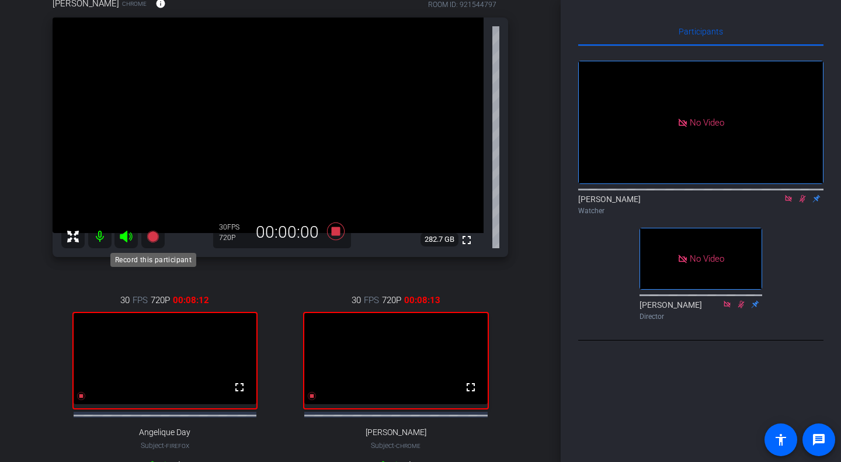
click at [164, 229] on mat-icon at bounding box center [152, 236] width 23 height 23
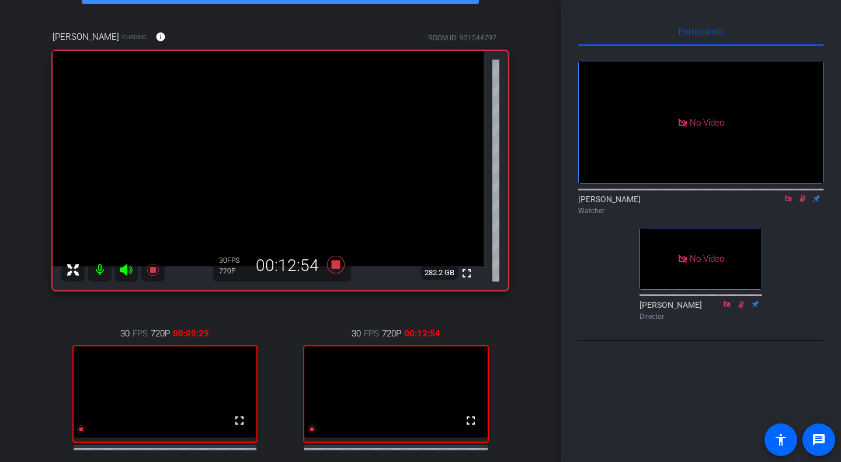
scroll to position [55, 0]
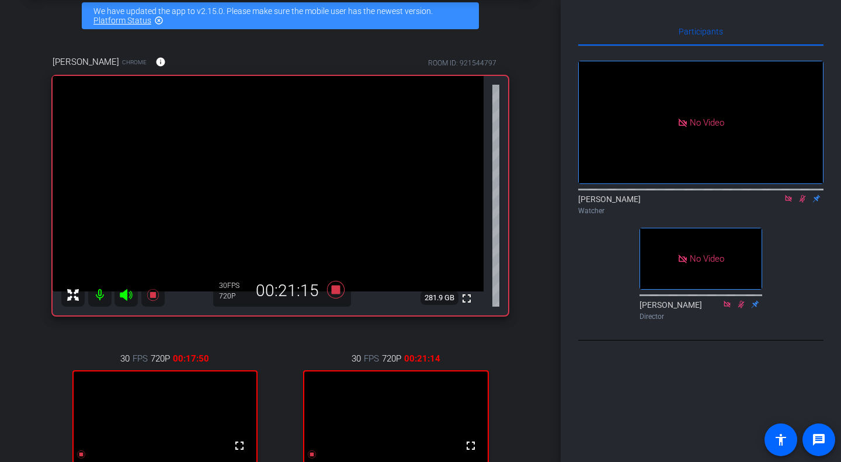
click at [594, 384] on div "Participants No Video [PERSON_NAME] Watcher No Video [PERSON_NAME] Director Sel…" at bounding box center [701, 231] width 280 height 462
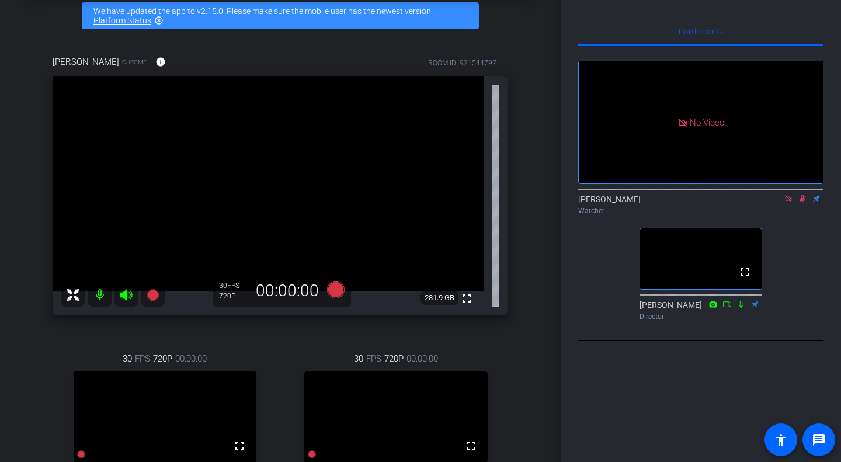
click at [789, 203] on icon at bounding box center [788, 199] width 9 height 8
click at [536, 151] on div "Interview account_box grid_on settings info logout We have updated the app to v…" at bounding box center [280, 176] width 561 height 462
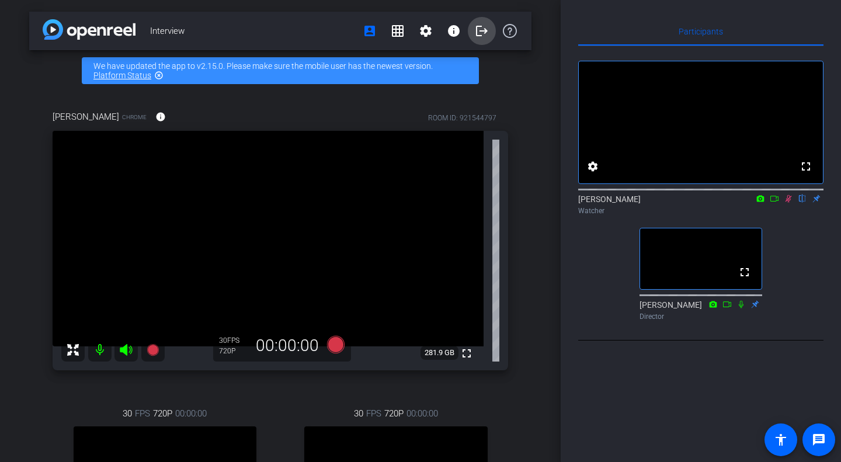
click at [484, 37] on span at bounding box center [482, 31] width 28 height 28
